Goal: Information Seeking & Learning: Learn about a topic

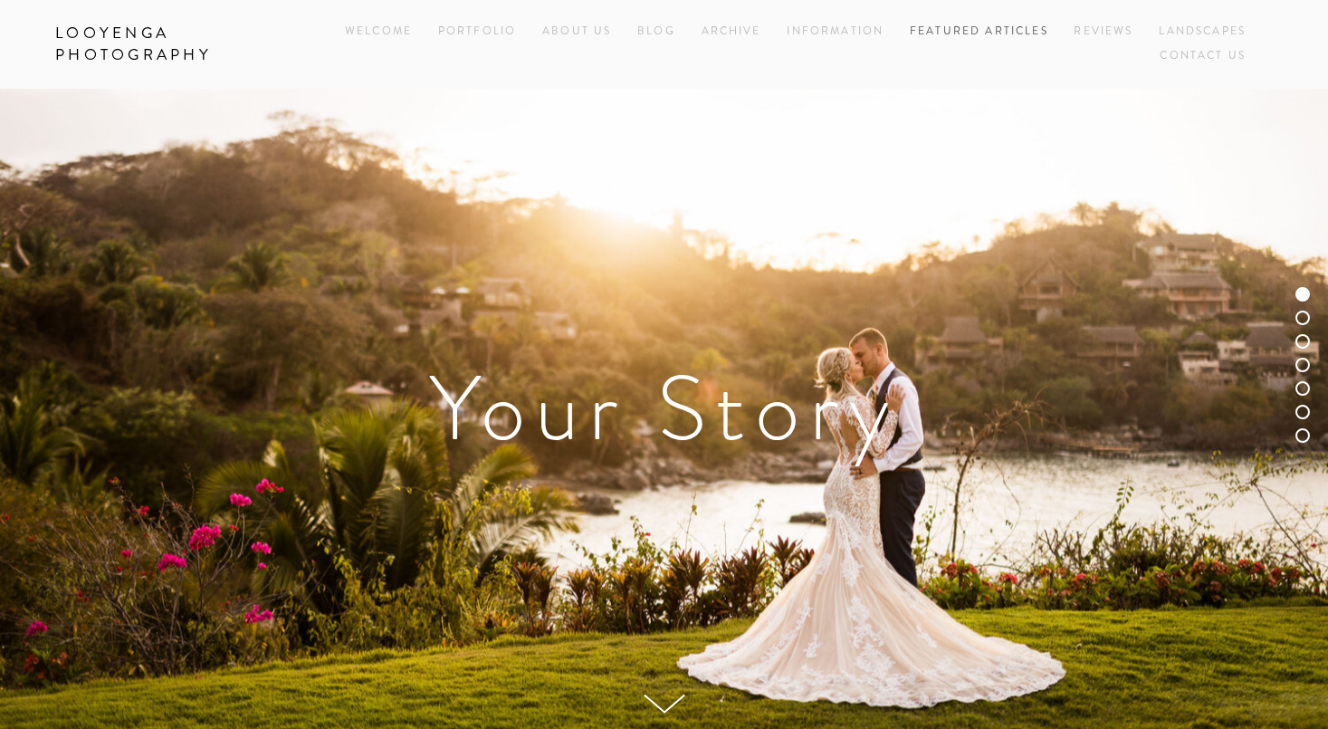
click at [977, 31] on link "Featured Articles" at bounding box center [979, 32] width 139 height 24
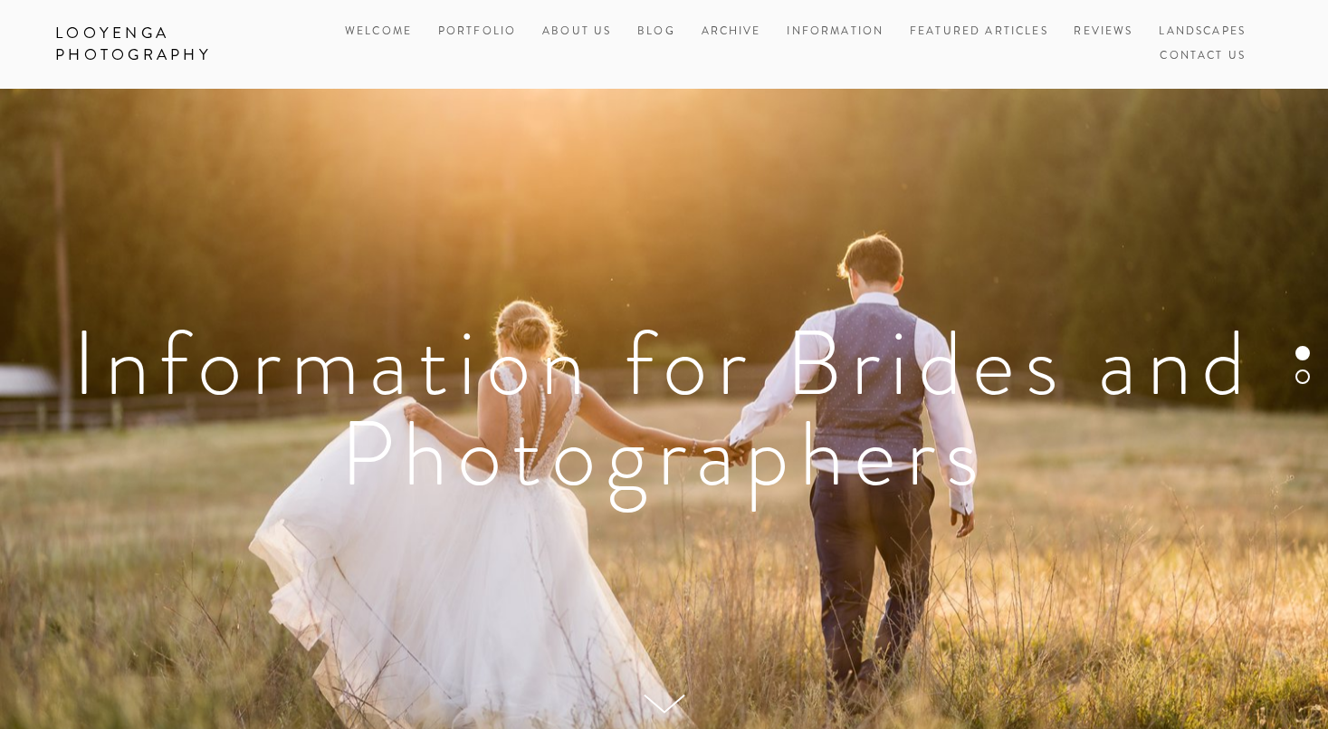
click at [158, 37] on link "Looyenga Photography" at bounding box center [180, 44] width 277 height 53
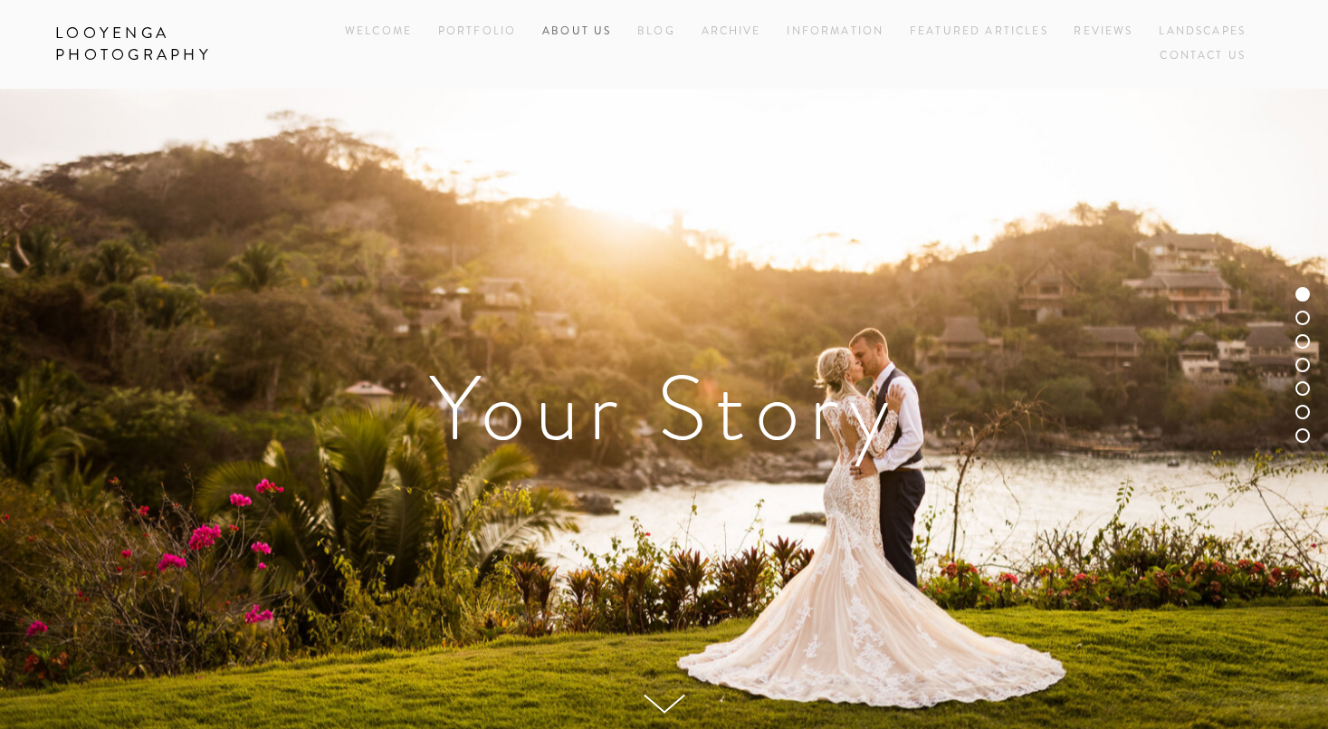
click at [578, 32] on link "About Us" at bounding box center [576, 32] width 69 height 24
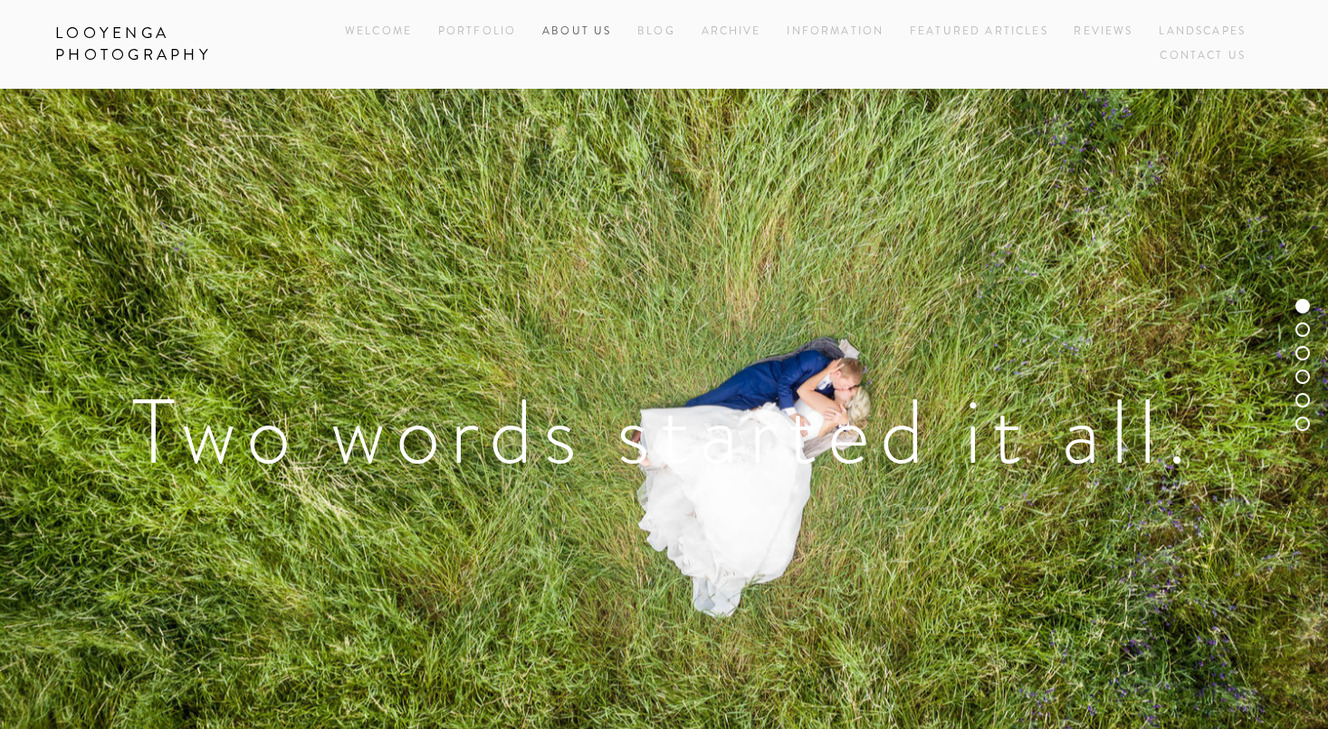
click at [589, 28] on link "About Us" at bounding box center [576, 32] width 69 height 24
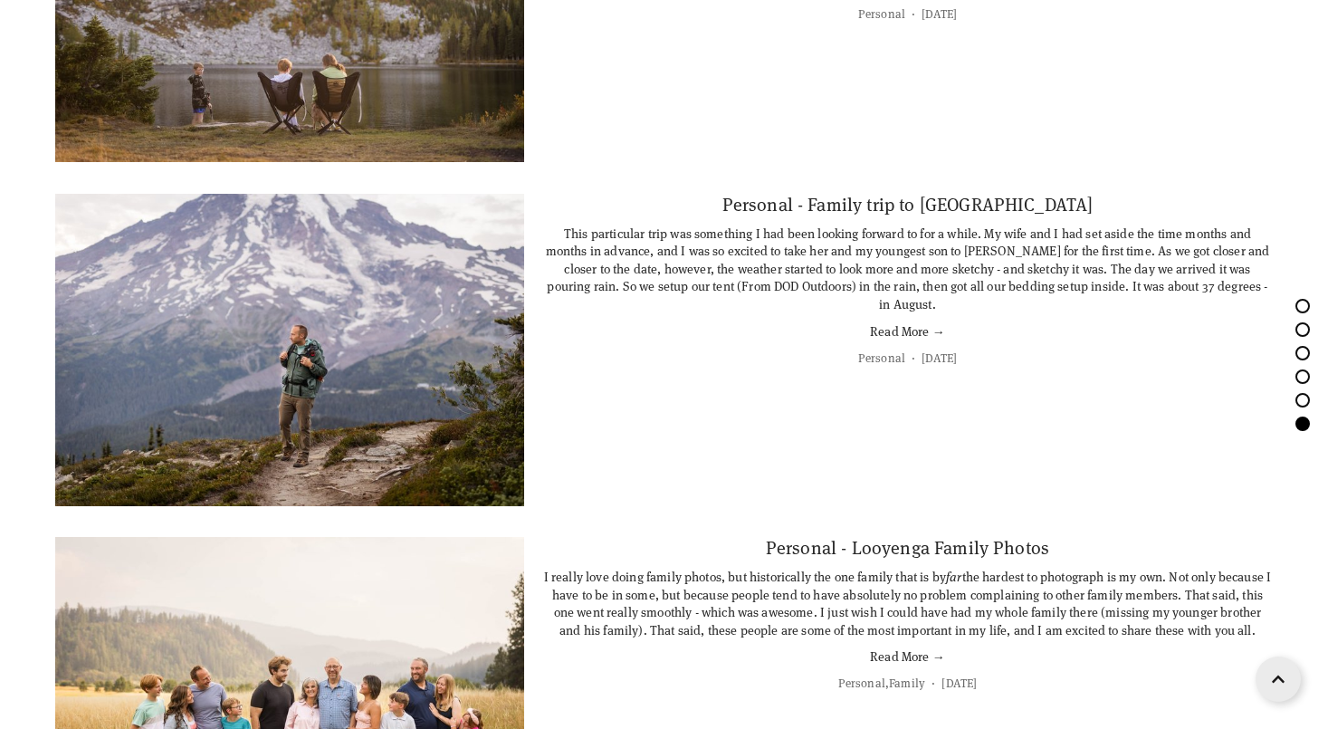
scroll to position [7852, 0]
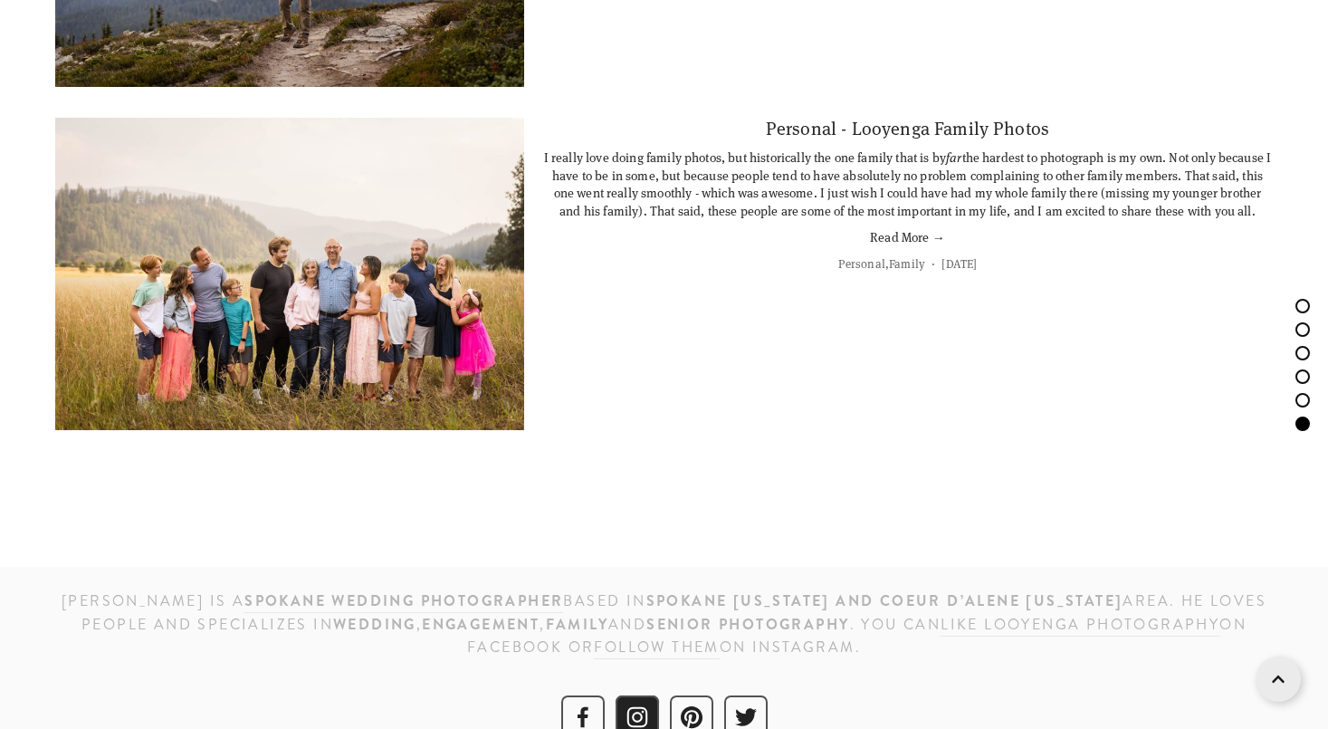
click at [629, 695] on use "Instagram" at bounding box center [637, 716] width 43 height 43
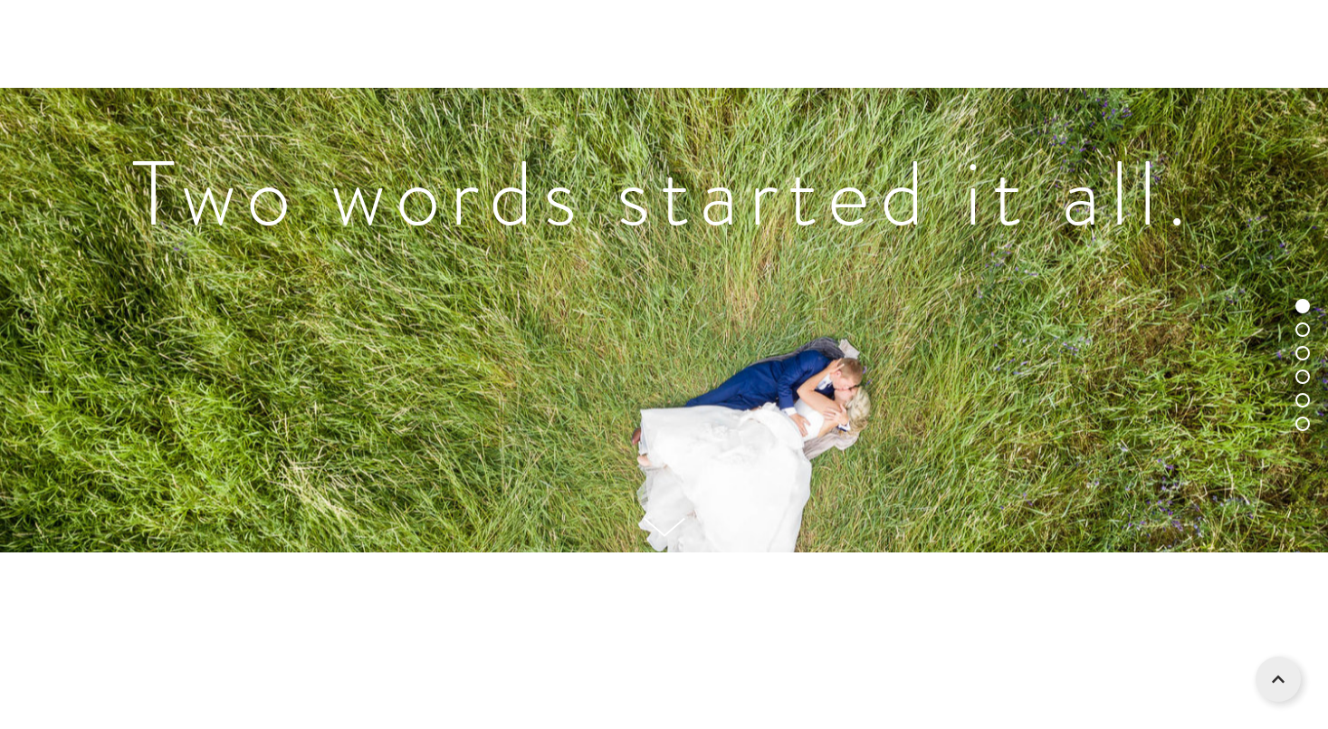
scroll to position [0, 0]
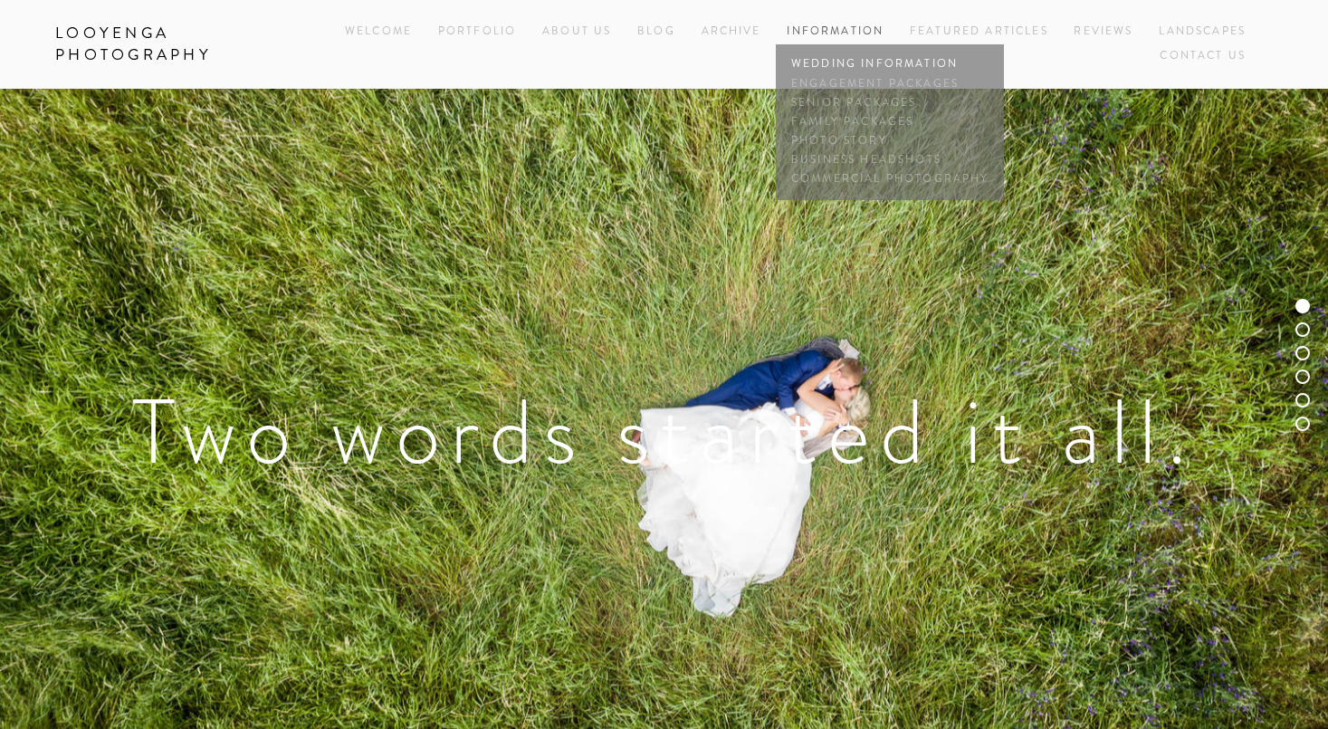
click at [825, 61] on link "Wedding Information" at bounding box center [890, 64] width 206 height 19
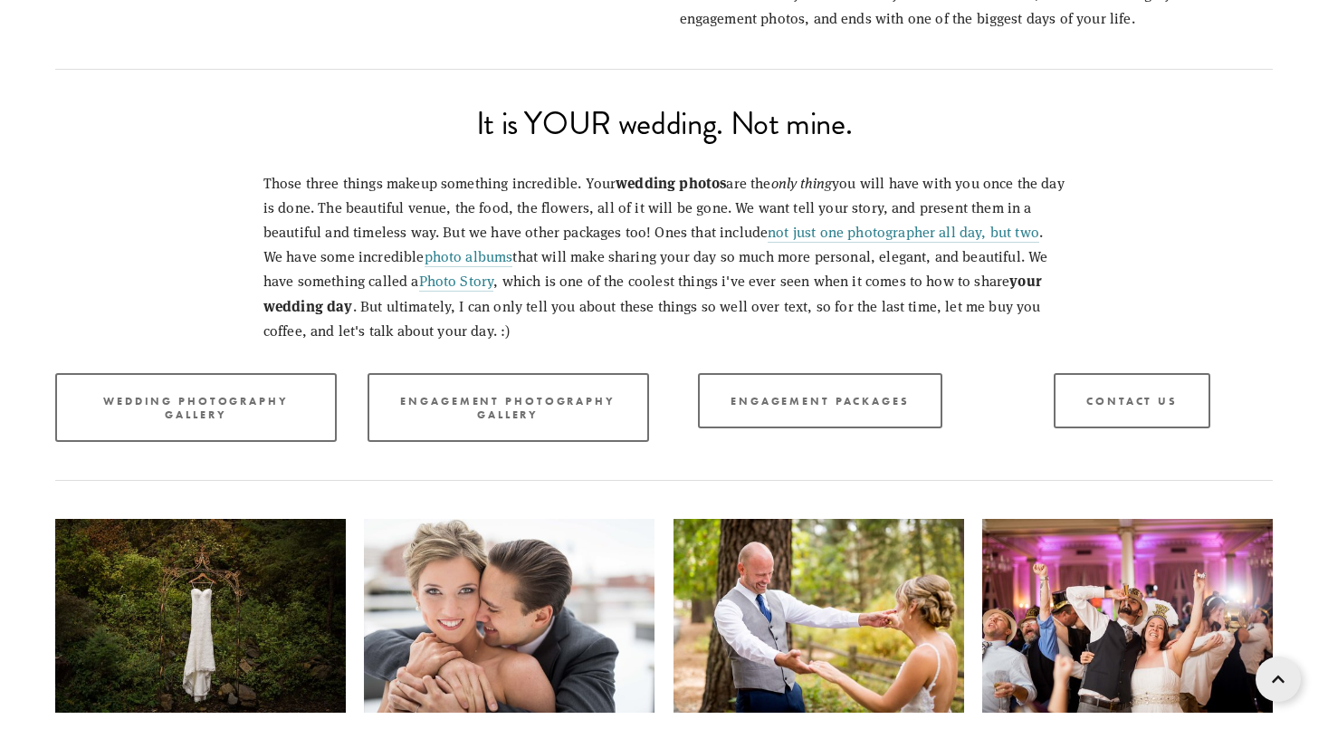
scroll to position [2454, 0]
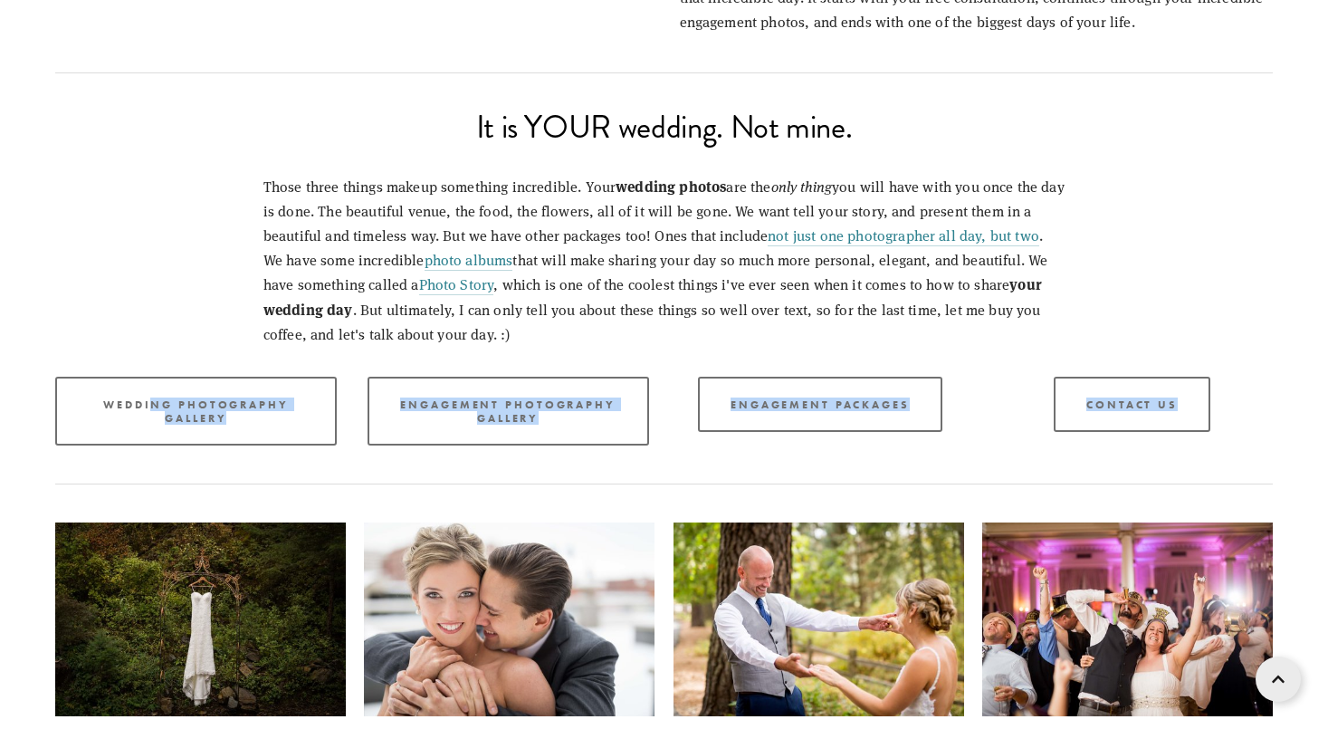
drag, startPoint x: 1327, startPoint y: 491, endPoint x: 1334, endPoint y: 177, distance: 314.3
drag, startPoint x: 1250, startPoint y: 385, endPoint x: 1299, endPoint y: 443, distance: 75.8
click at [1251, 385] on div "Contact Us" at bounding box center [1132, 404] width 312 height 86
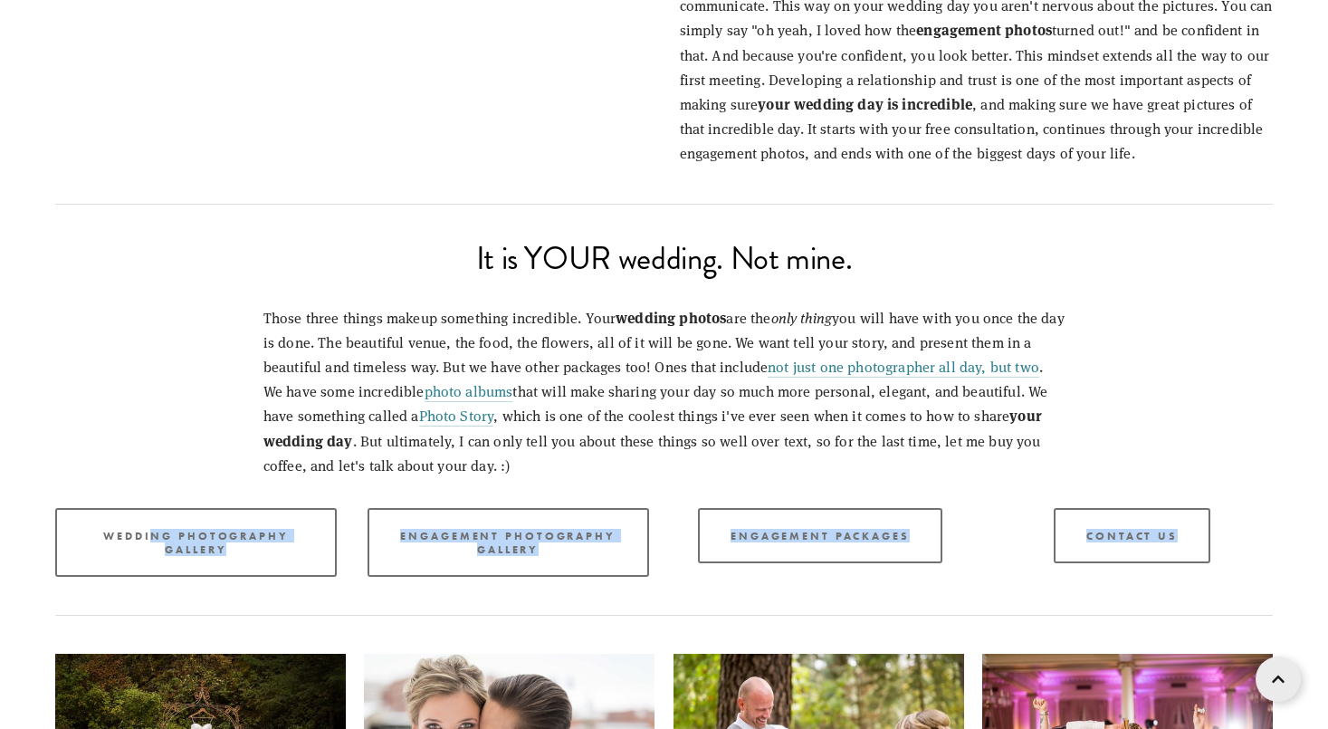
scroll to position [2354, 0]
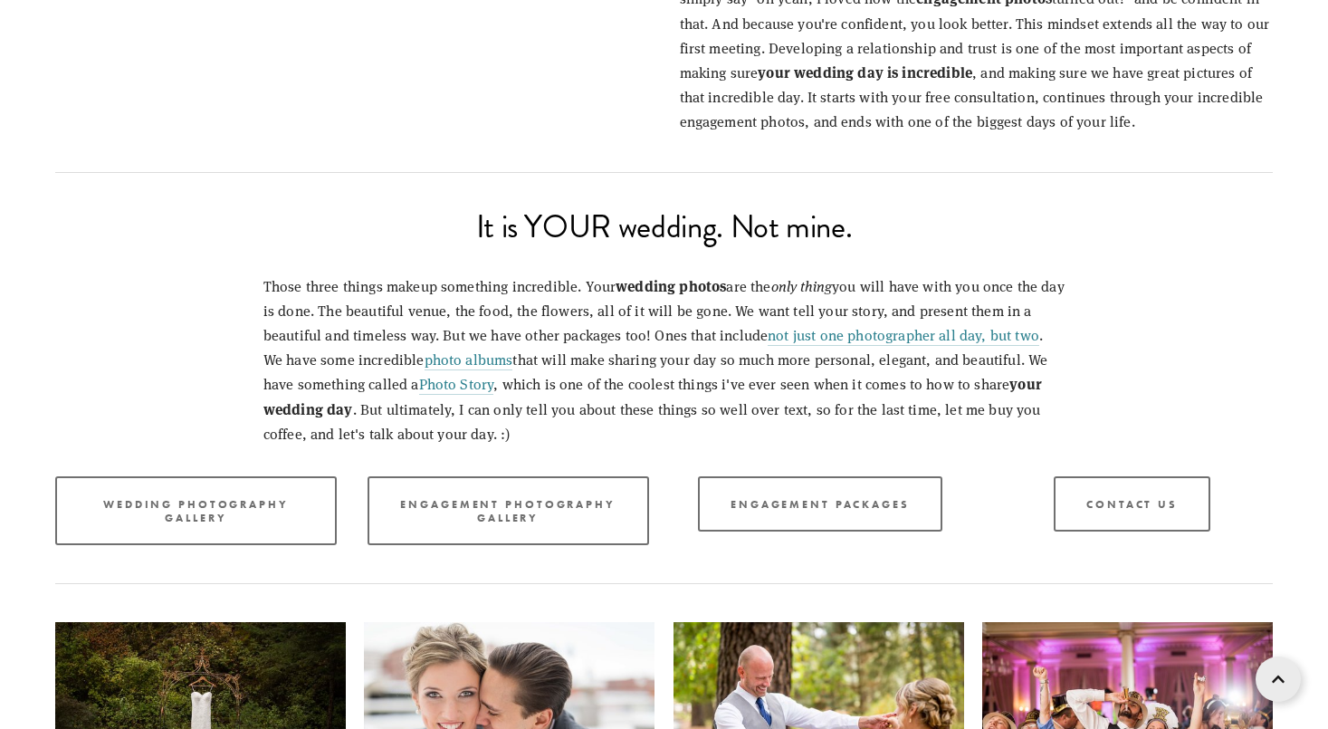
click at [1171, 330] on div "Those three things makeup something incredible. Your wedding photos are the onl…" at bounding box center [664, 359] width 1249 height 203
click at [829, 461] on div "Engagement Packages" at bounding box center [821, 504] width 312 height 86
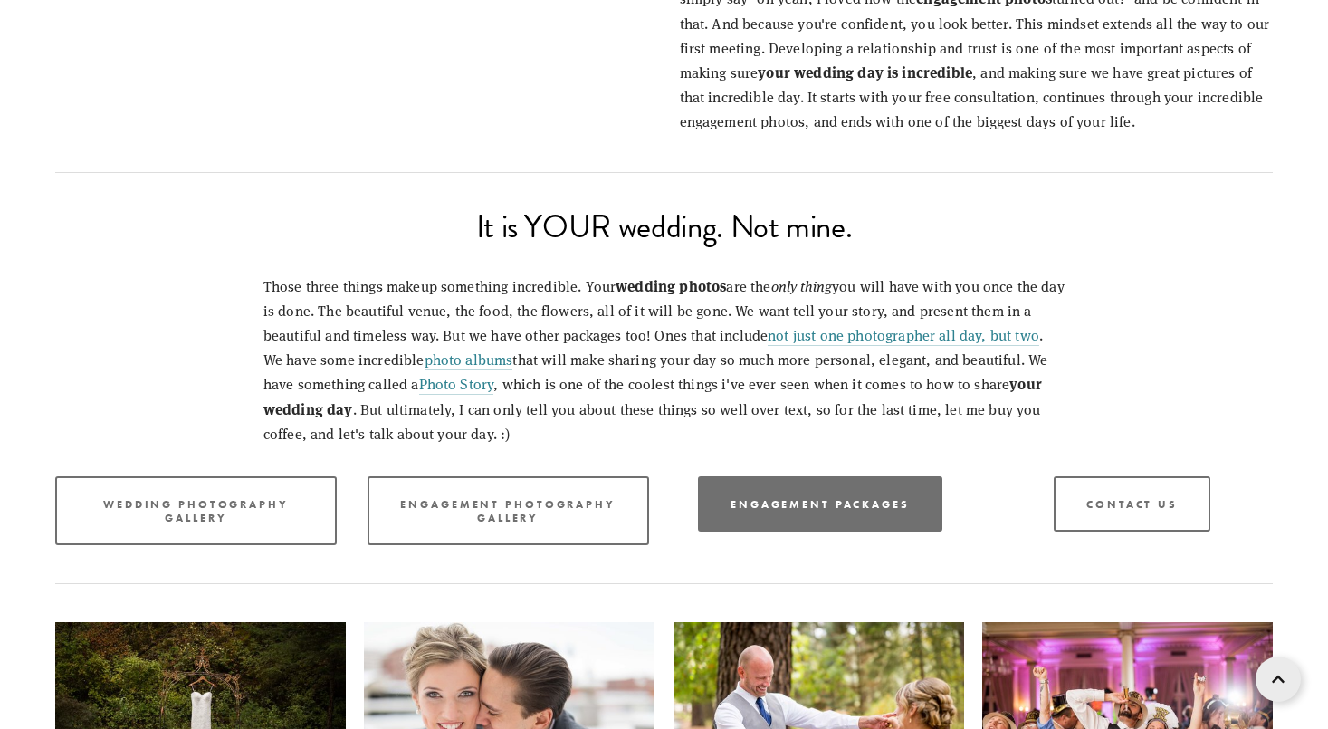
click at [847, 476] on link "Engagement Packages" at bounding box center [820, 503] width 244 height 55
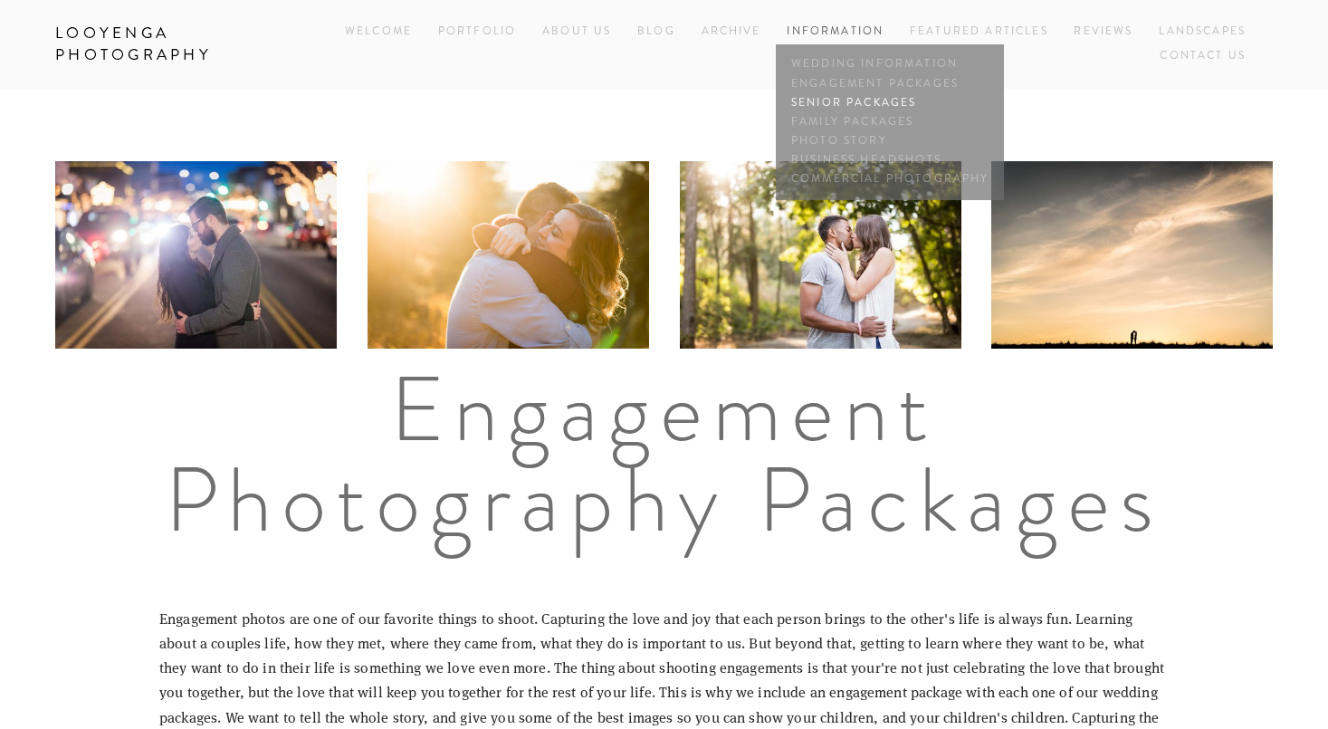
click at [837, 98] on link "Senior Packages" at bounding box center [890, 102] width 206 height 19
